Goal: Task Accomplishment & Management: Use online tool/utility

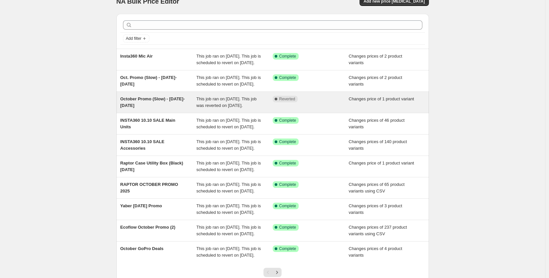
scroll to position [2, 0]
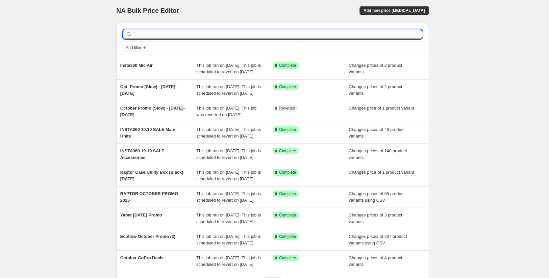
click at [156, 38] on input "text" at bounding box center [277, 34] width 289 height 9
type input "[PERSON_NAME]"
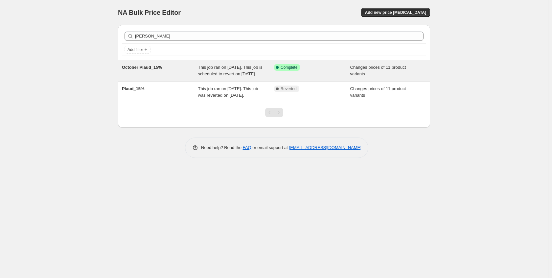
click at [185, 75] on div "October Plaud_15%" at bounding box center [160, 70] width 76 height 13
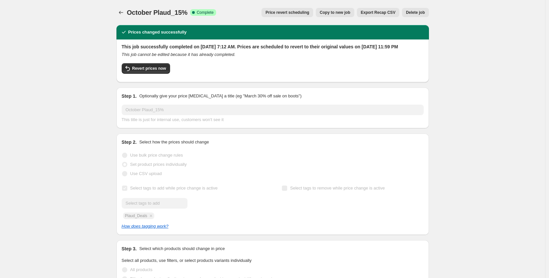
click at [182, 12] on span "October Plaud_15%" at bounding box center [157, 12] width 60 height 7
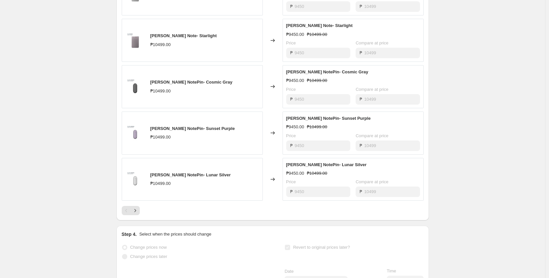
scroll to position [373, 0]
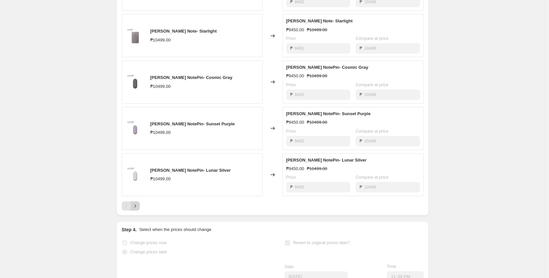
click at [140, 210] on button "Next" at bounding box center [135, 205] width 9 height 9
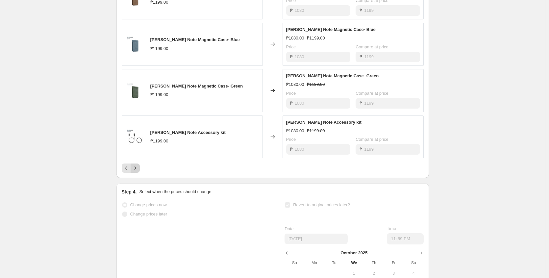
scroll to position [414, 0]
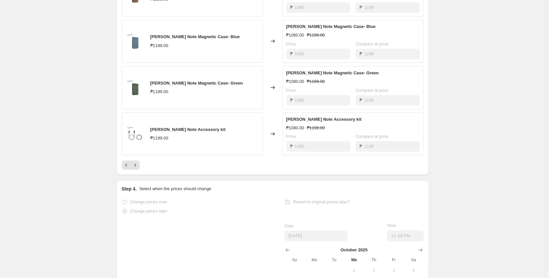
click at [137, 175] on div "PRICE CHANGE RECAP 11 product variants were affected by this price change: Plau…" at bounding box center [272, 39] width 312 height 271
click at [137, 168] on icon "Next" at bounding box center [135, 165] width 7 height 7
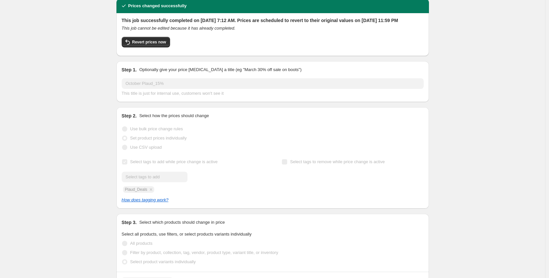
scroll to position [0, 0]
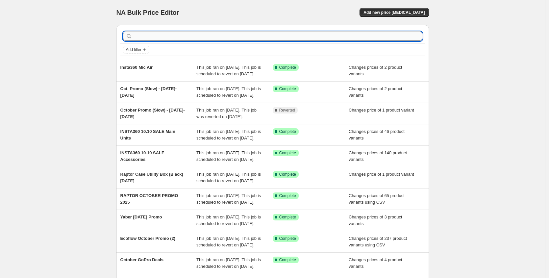
click at [172, 40] on input "text" at bounding box center [277, 36] width 289 height 9
type input "wandrd"
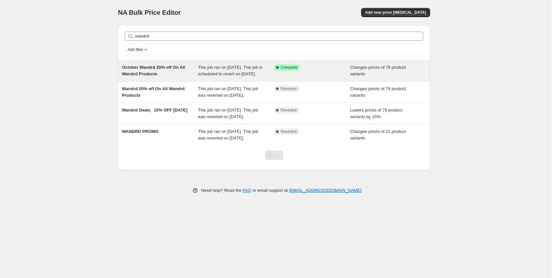
click at [178, 75] on div "October Wandrd 20% off On All Wandrd Products" at bounding box center [160, 70] width 76 height 13
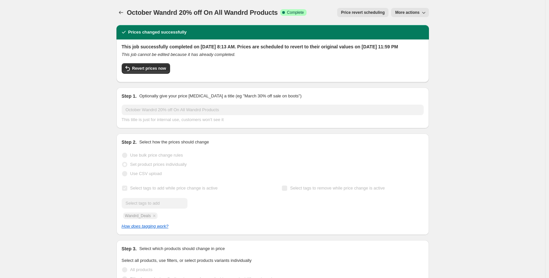
click at [121, 6] on div "October Wandrd 20% off On All Wandrd Products. This page is ready October Wandr…" at bounding box center [272, 12] width 312 height 25
click at [124, 9] on button "Price change jobs" at bounding box center [120, 12] width 9 height 9
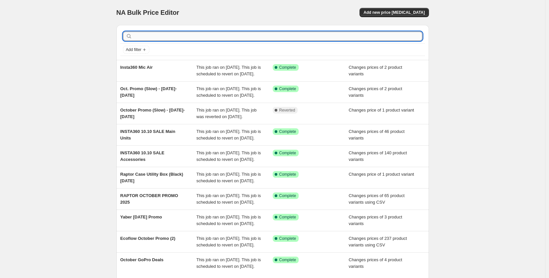
click at [162, 33] on input "text" at bounding box center [277, 36] width 289 height 9
type input "plaud"
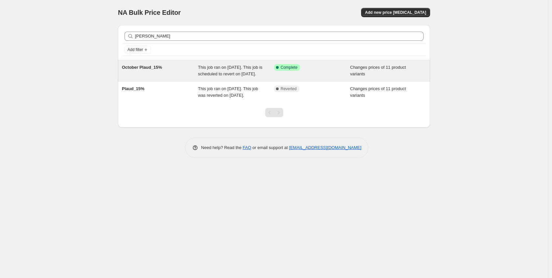
click at [176, 77] on div "October Plaud_15%" at bounding box center [160, 70] width 76 height 13
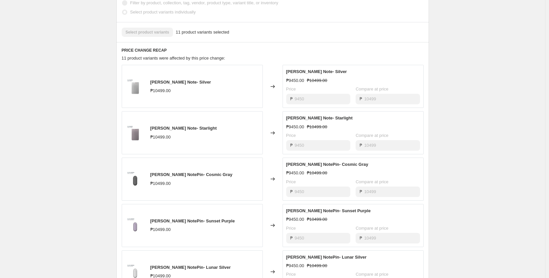
scroll to position [393, 0]
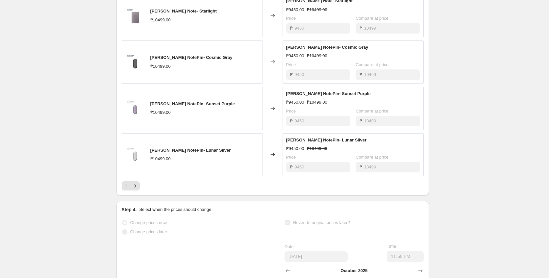
click at [141, 190] on div at bounding box center [273, 185] width 302 height 9
click at [135, 189] on icon "Next" at bounding box center [135, 185] width 7 height 7
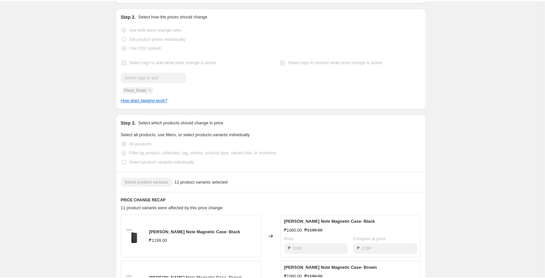
scroll to position [0, 0]
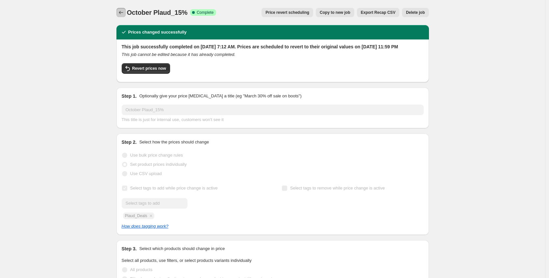
click at [121, 13] on icon "Price change jobs" at bounding box center [121, 12] width 7 height 7
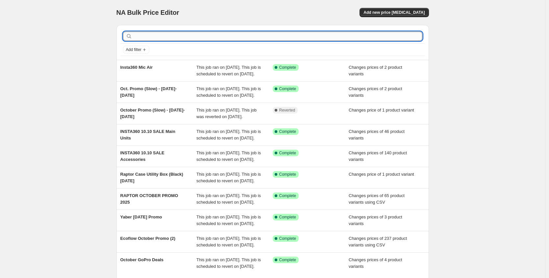
click at [145, 32] on input "text" at bounding box center [277, 36] width 289 height 9
